Goal: Navigation & Orientation: Find specific page/section

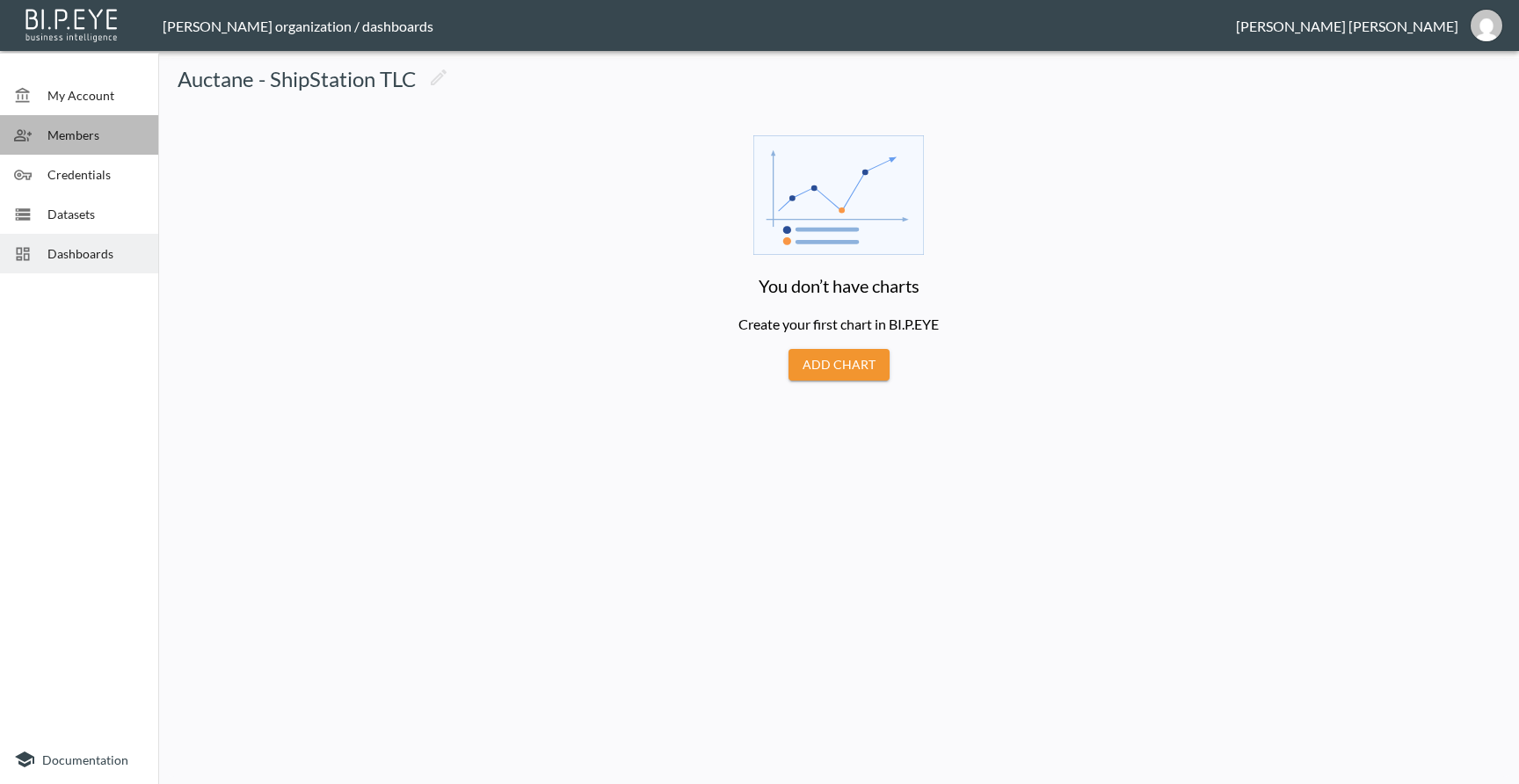
click at [83, 133] on span "Members" at bounding box center [96, 135] width 97 height 19
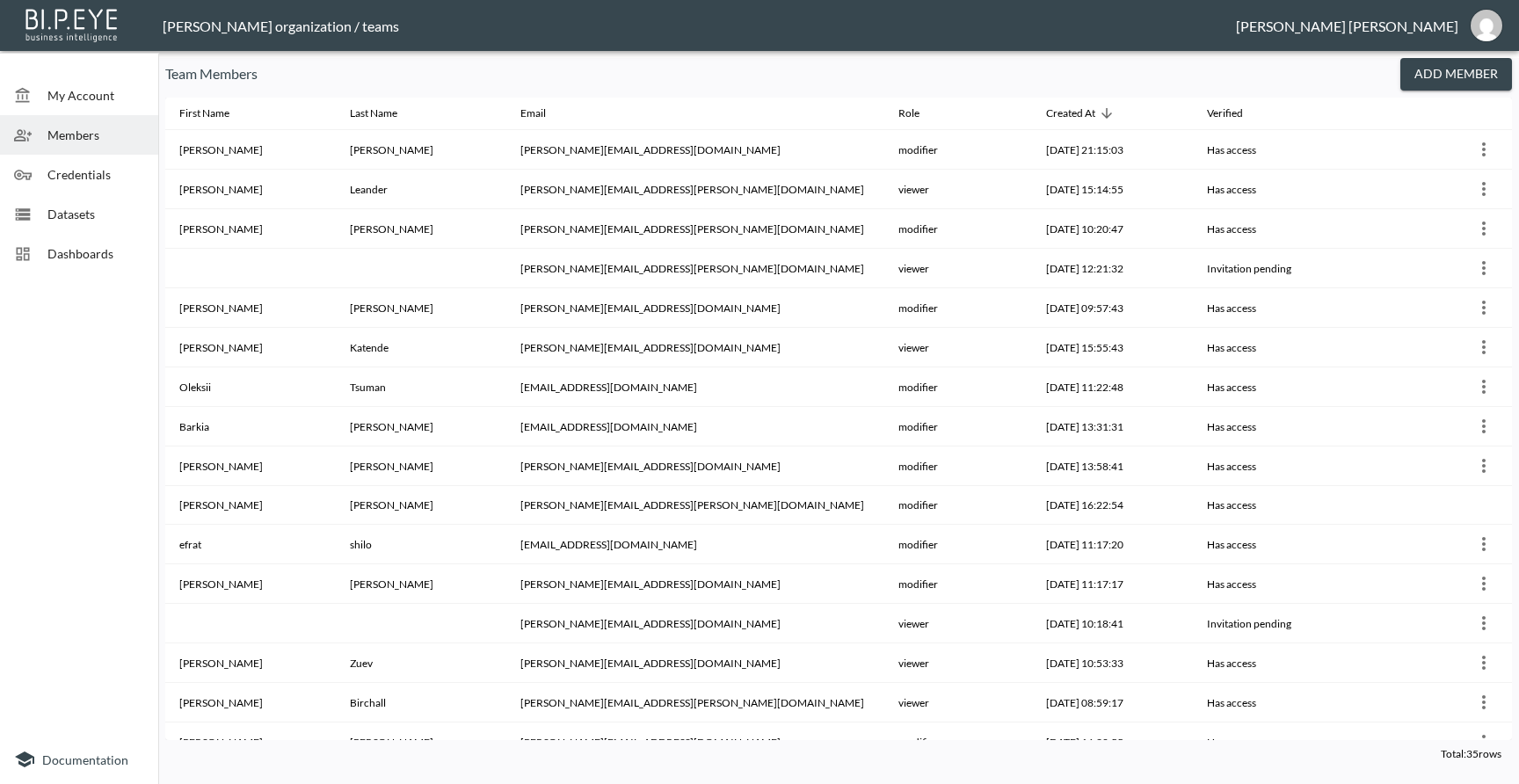
click at [93, 166] on span "Credentials" at bounding box center [96, 174] width 97 height 19
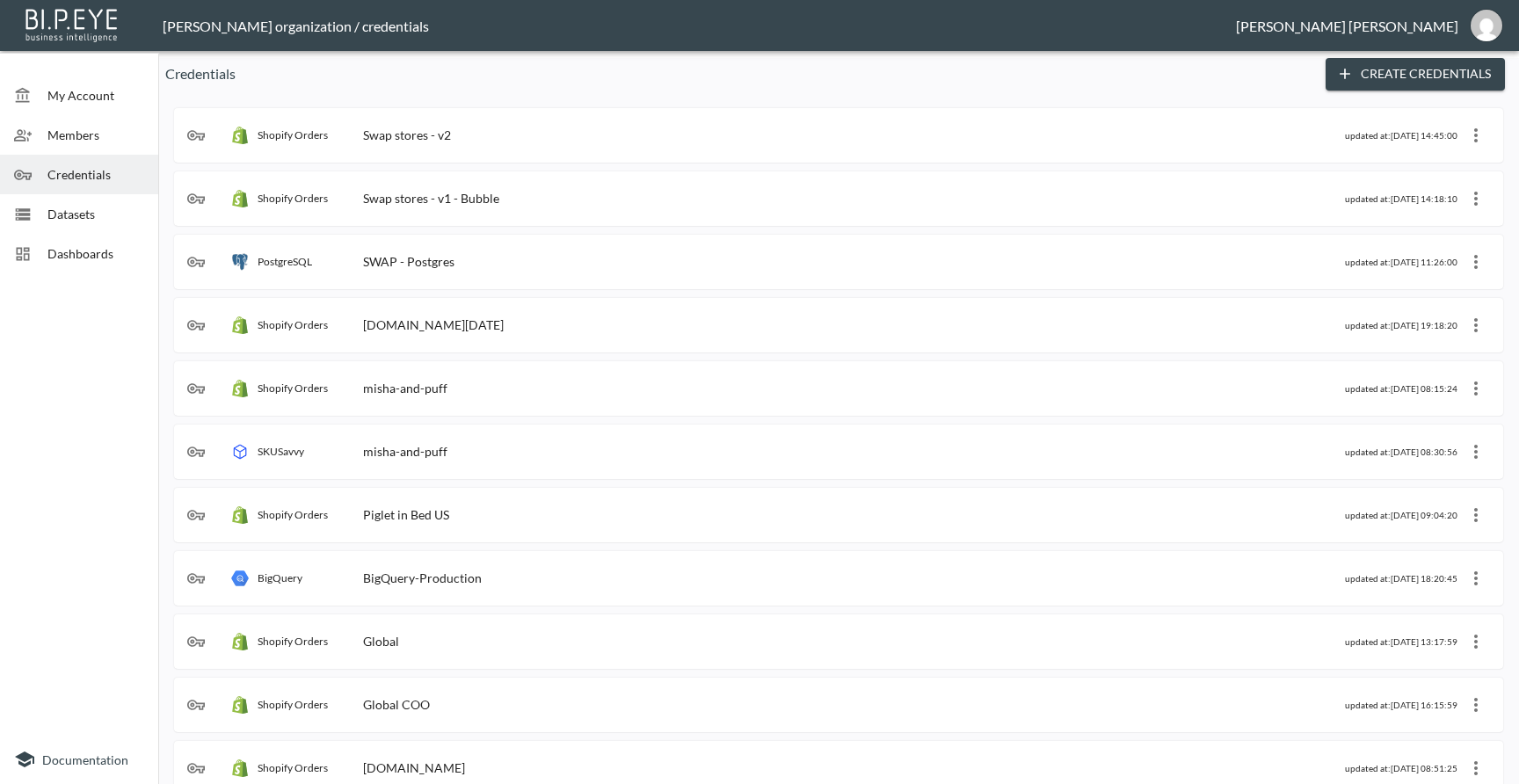
click at [83, 217] on span "Datasets" at bounding box center [96, 214] width 97 height 19
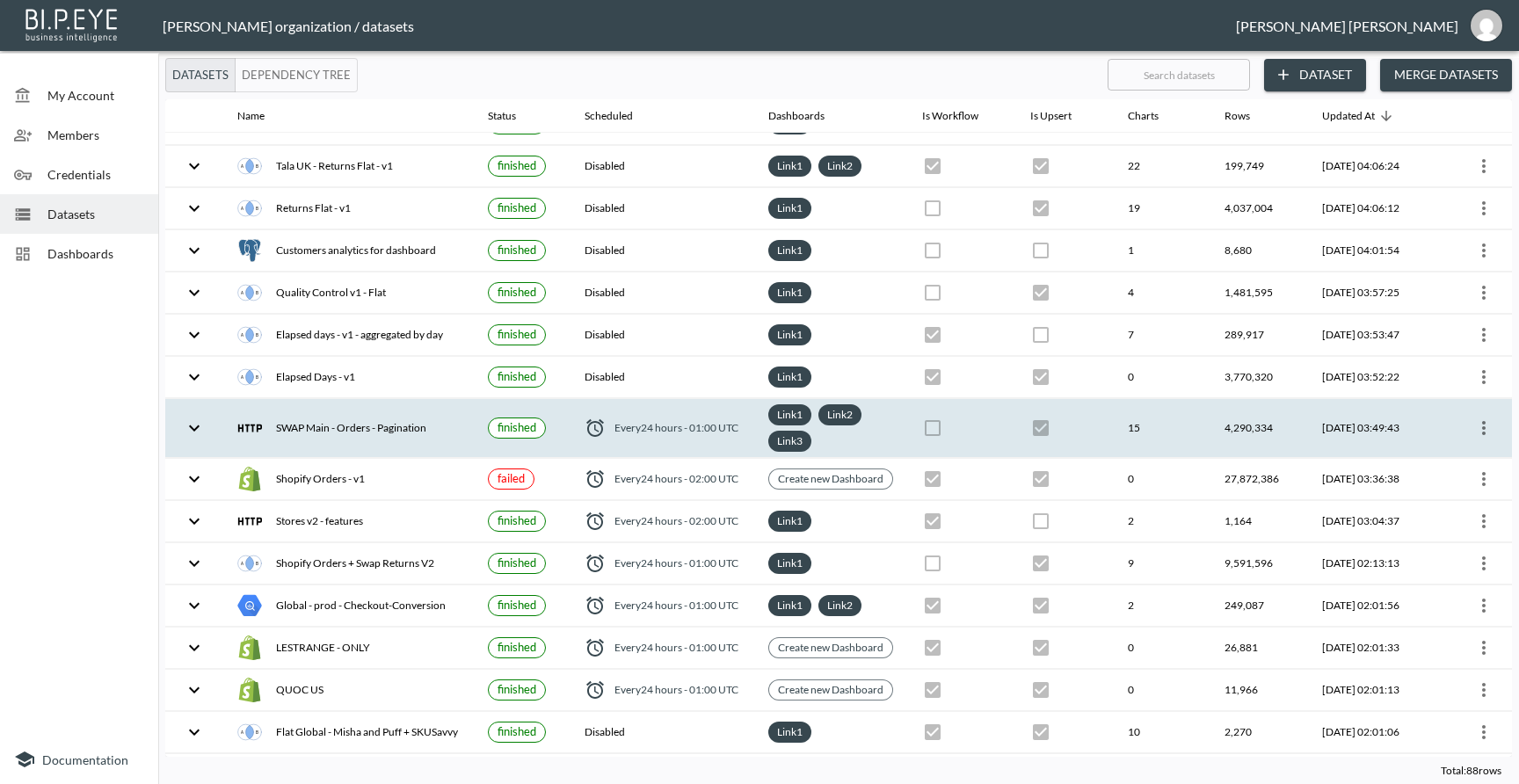
scroll to position [2210, 0]
click at [782, 414] on link "Link 1" at bounding box center [790, 412] width 33 height 20
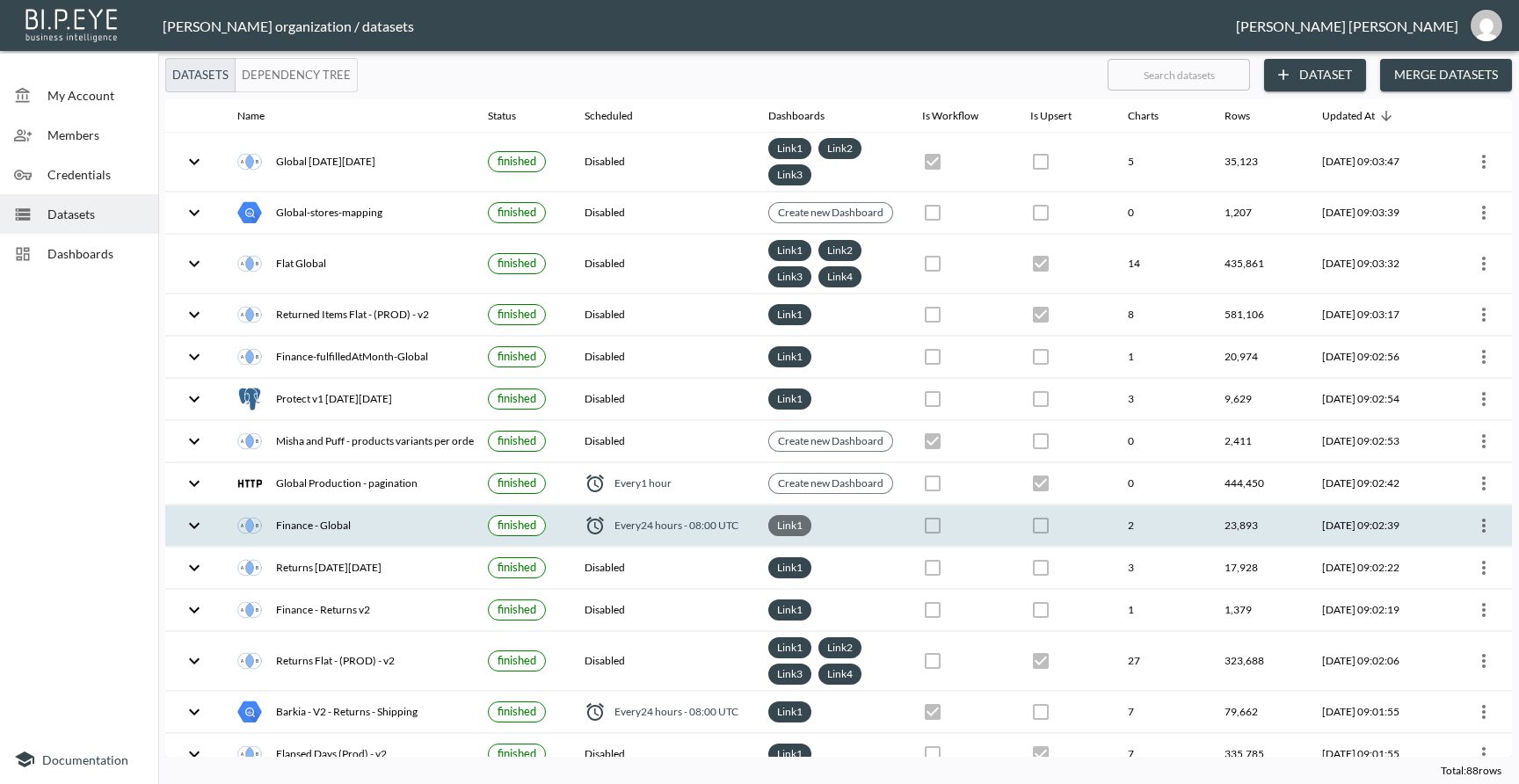
click at [798, 527] on link "Link 1" at bounding box center [790, 525] width 33 height 20
